Goal: Answer question/provide support

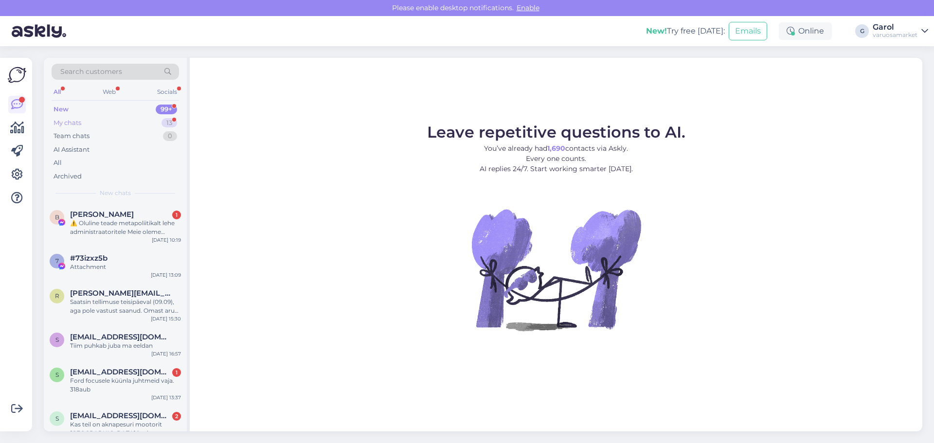
click at [149, 125] on div "My chats 13" at bounding box center [115, 123] width 127 height 14
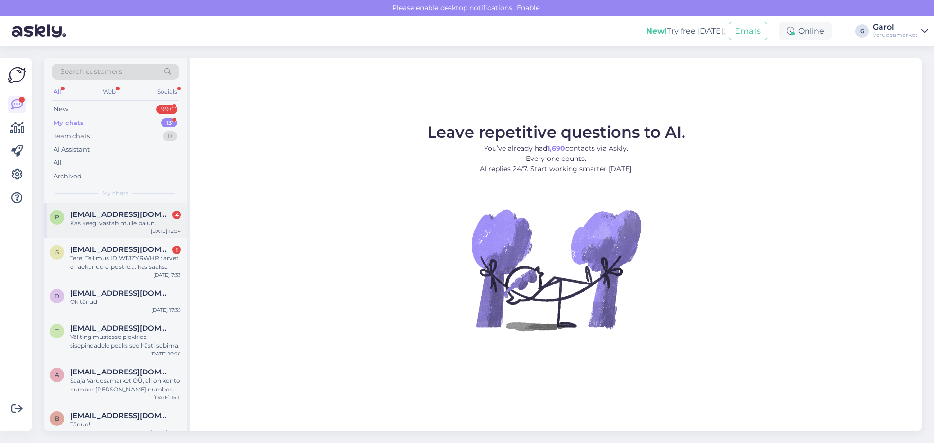
click at [127, 230] on div "p [EMAIL_ADDRESS][DOMAIN_NAME] 4 Kas keegi vastab mulle palun. [DATE] 12:34" at bounding box center [115, 220] width 143 height 35
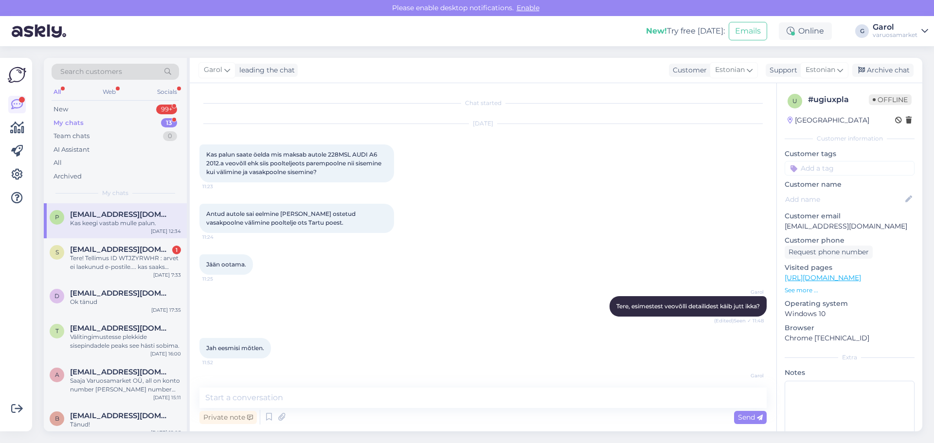
scroll to position [1962, 0]
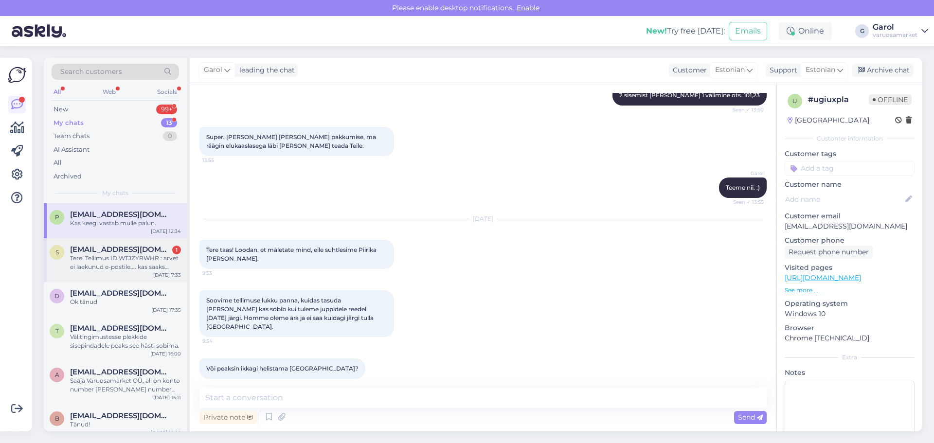
click at [131, 259] on div "Tere! Tellimus ID WTJZYRWHR : arvet ei laekunud e-postile.... kas saaks [PERSON…" at bounding box center [125, 263] width 111 height 18
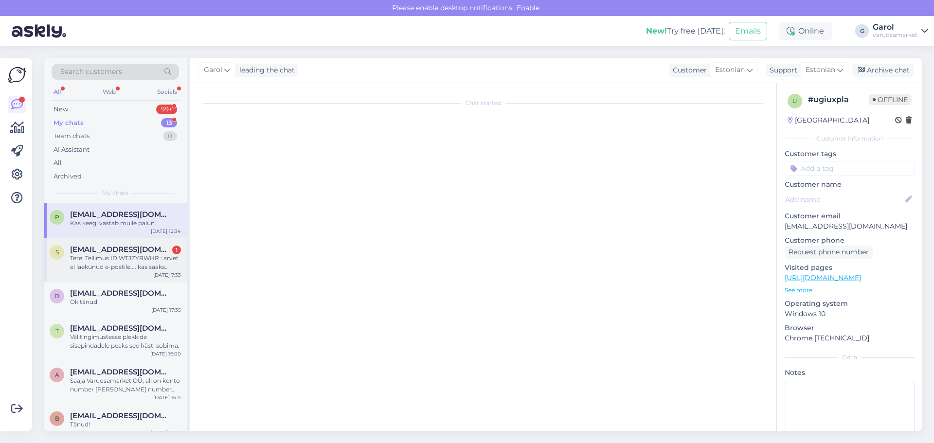
scroll to position [661, 0]
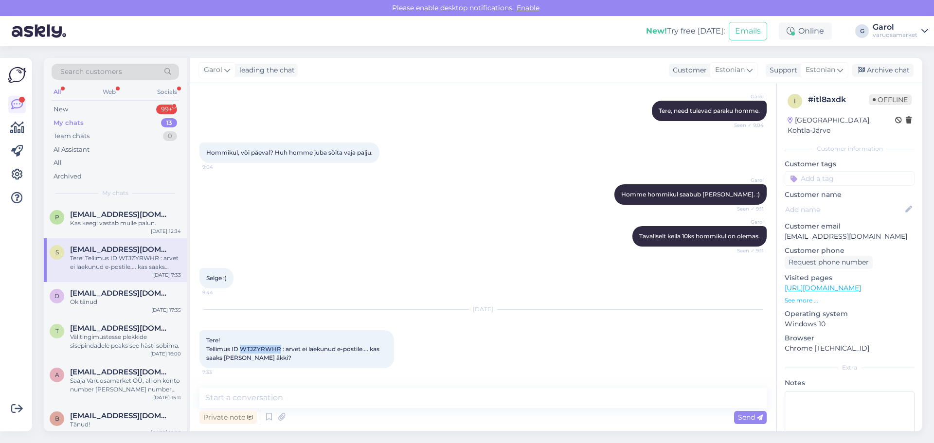
drag, startPoint x: 240, startPoint y: 348, endPoint x: 281, endPoint y: 348, distance: 40.4
click at [281, 348] on span "Tere! Tellimus ID WTJZYRWHR : arvet ei laekunud e-postile.... kas saaks [PERSON…" at bounding box center [293, 349] width 175 height 25
copy span "WTJZYRWHR"
click at [332, 399] on textarea at bounding box center [482, 398] width 567 height 20
type textarea "T"
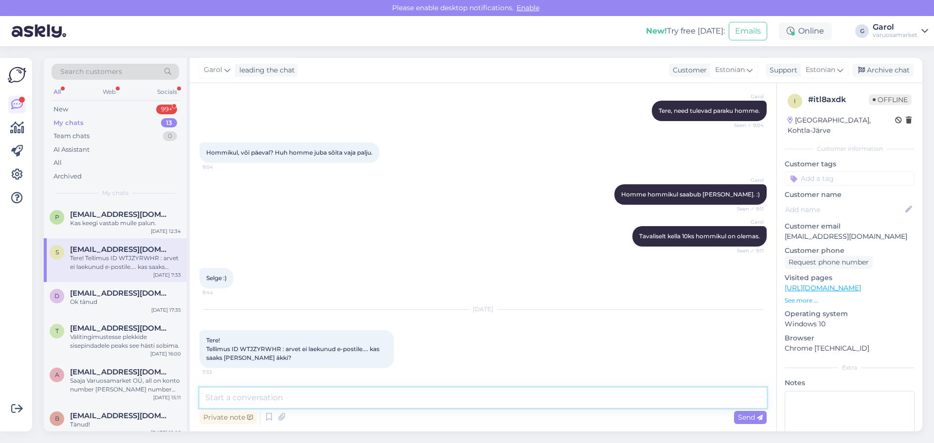
click at [393, 398] on textarea at bounding box center [482, 398] width 567 height 20
